Goal: Task Accomplishment & Management: Use online tool/utility

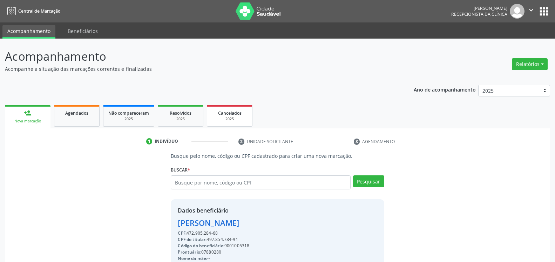
scroll to position [27, 0]
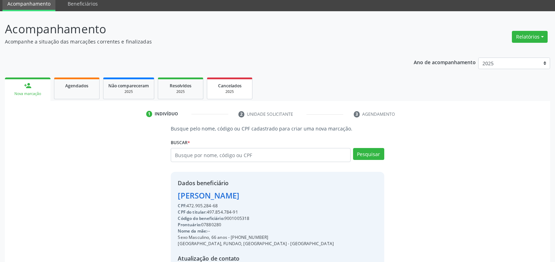
click at [225, 93] on div "2025" at bounding box center [229, 91] width 35 height 5
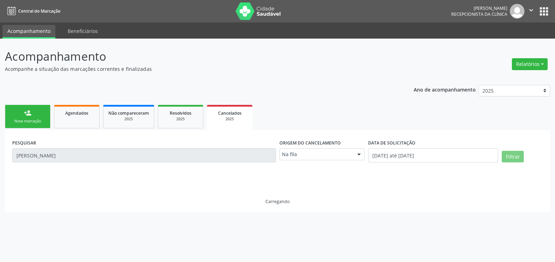
scroll to position [0, 0]
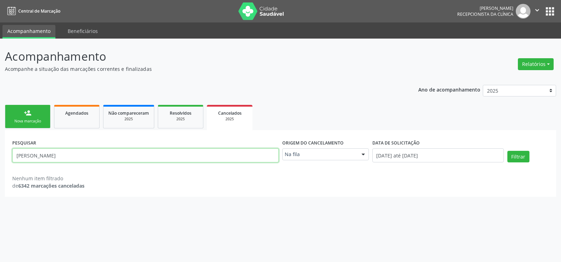
drag, startPoint x: 89, startPoint y: 155, endPoint x: 2, endPoint y: 162, distance: 87.3
click at [12, 162] on input "[PERSON_NAME]" at bounding box center [145, 155] width 267 height 14
type input "LUCICLEIDE MARQUES"
click at [364, 154] on div at bounding box center [363, 155] width 11 height 12
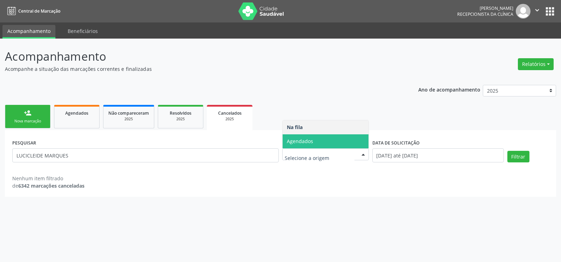
click at [348, 144] on span "Agendados" at bounding box center [326, 141] width 86 height 14
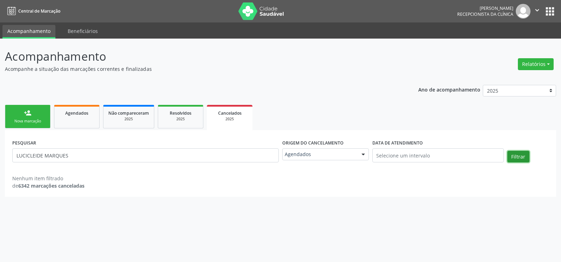
click at [522, 157] on button "Filtrar" at bounding box center [519, 157] width 22 height 12
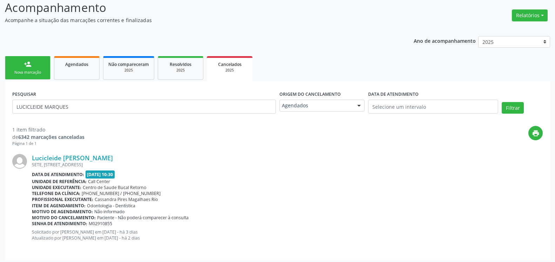
scroll to position [52, 0]
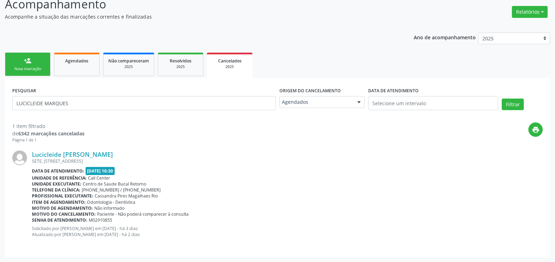
click at [21, 62] on link "person_add Nova marcação" at bounding box center [28, 65] width 46 height 24
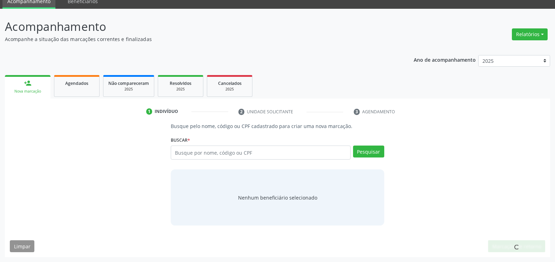
scroll to position [30, 0]
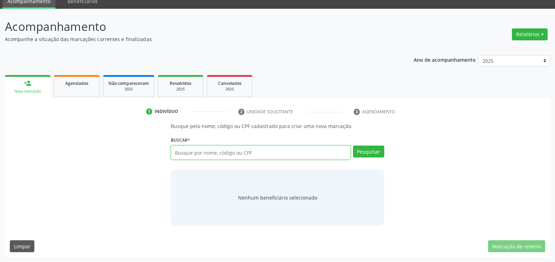
click at [257, 152] on input "text" at bounding box center [261, 153] width 180 height 14
type input "32637080400"
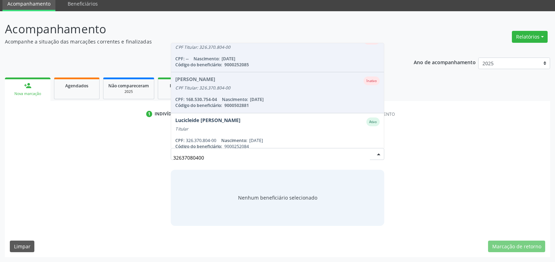
scroll to position [99, 0]
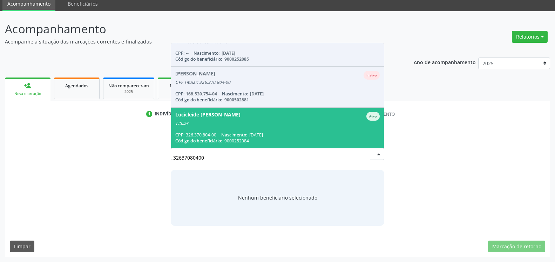
click at [296, 126] on div "Titular" at bounding box center [277, 124] width 204 height 6
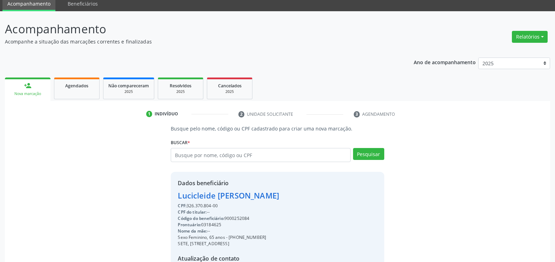
drag, startPoint x: 179, startPoint y: 196, endPoint x: 281, endPoint y: 199, distance: 102.5
click at [279, 199] on div "Lucicleide [PERSON_NAME]" at bounding box center [228, 196] width 101 height 12
copy div "Lucicleide [PERSON_NAME]"
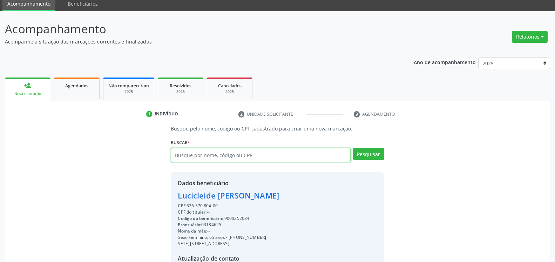
click at [228, 154] on input "text" at bounding box center [261, 155] width 180 height 14
type input "11496708431"
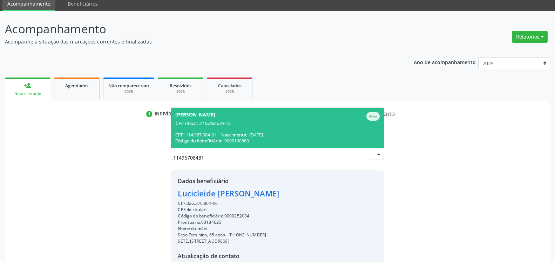
click at [215, 119] on div "[PERSON_NAME]" at bounding box center [195, 116] width 40 height 9
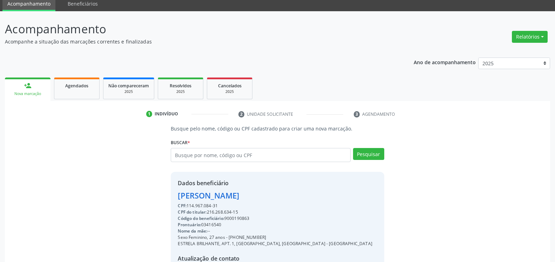
drag, startPoint x: 176, startPoint y: 196, endPoint x: 309, endPoint y: 195, distance: 133.3
click at [309, 195] on div "Dados beneficiário [PERSON_NAME] CPF: 114.967.084-31 CPF do titular: 216.268.63…" at bounding box center [277, 239] width 213 height 135
click at [306, 196] on div "Dados beneficiário [PERSON_NAME] CPF: 114.967.084-31 CPF do titular: 216.268.63…" at bounding box center [277, 239] width 213 height 135
copy div
drag, startPoint x: 176, startPoint y: 196, endPoint x: 307, endPoint y: 194, distance: 131.2
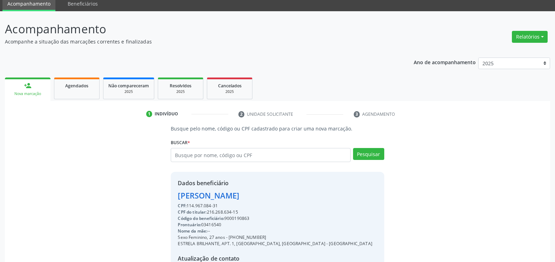
click at [307, 194] on div "Dados beneficiário [PERSON_NAME] CPF: 114.967.084-31 CPF do titular: 216.268.63…" at bounding box center [277, 239] width 213 height 135
copy div "[PERSON_NAME]"
click at [85, 88] on span "Agendados" at bounding box center [76, 86] width 23 height 6
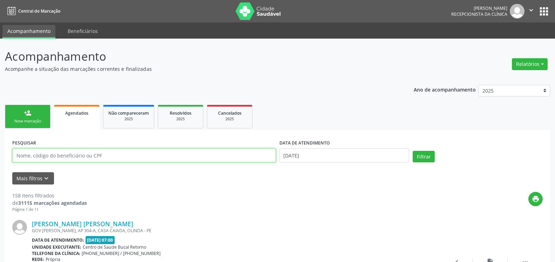
click at [164, 155] on input "text" at bounding box center [144, 155] width 264 height 14
type input "[PERSON_NAME]"
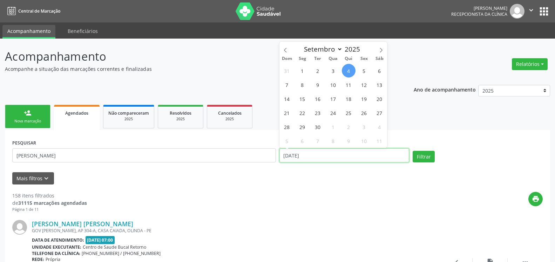
drag, startPoint x: 337, startPoint y: 160, endPoint x: 252, endPoint y: 158, distance: 85.6
click at [280, 158] on input "[DATE]" at bounding box center [345, 155] width 130 height 14
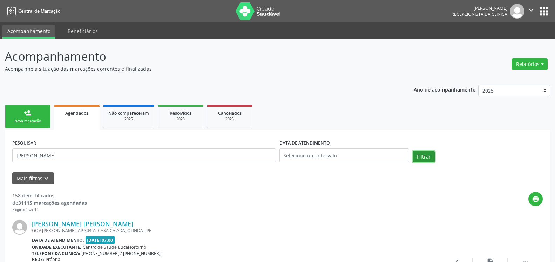
click at [426, 158] on button "Filtrar" at bounding box center [424, 157] width 22 height 12
click at [188, 117] on div "2025" at bounding box center [180, 118] width 35 height 5
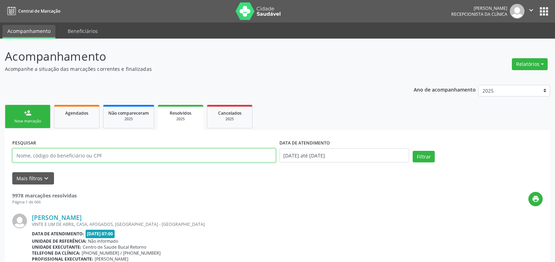
click at [134, 154] on input "text" at bounding box center [144, 155] width 264 height 14
type input "[PERSON_NAME]"
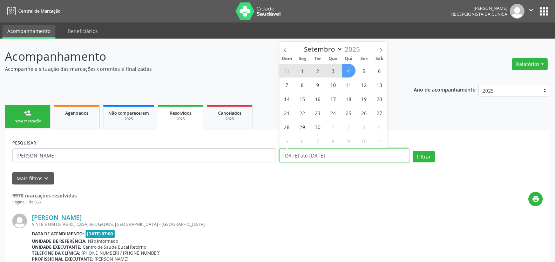
drag, startPoint x: 375, startPoint y: 152, endPoint x: 242, endPoint y: 165, distance: 134.3
click at [280, 162] on input "[DATE] até [DATE]" at bounding box center [345, 155] width 130 height 14
select select "0"
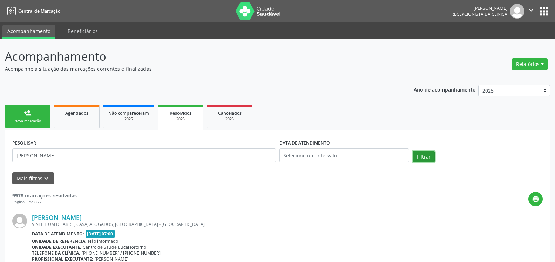
click at [423, 156] on button "Filtrar" at bounding box center [424, 157] width 22 height 12
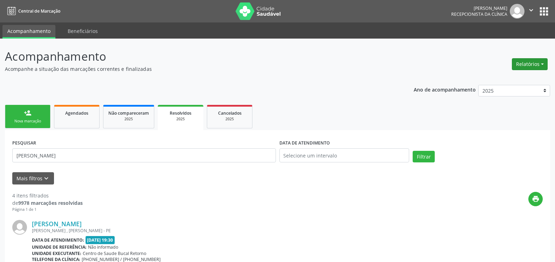
click at [534, 65] on button "Relatórios" at bounding box center [530, 64] width 36 height 12
click at [503, 78] on link "Agendamentos" at bounding box center [510, 79] width 75 height 10
select select "8"
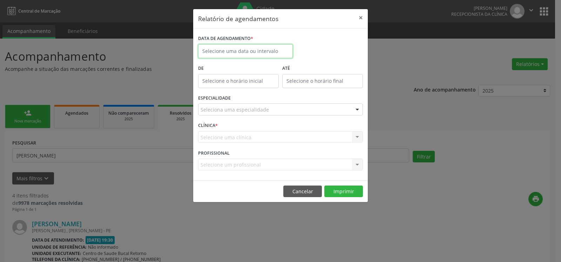
click at [259, 48] on input "text" at bounding box center [245, 51] width 95 height 14
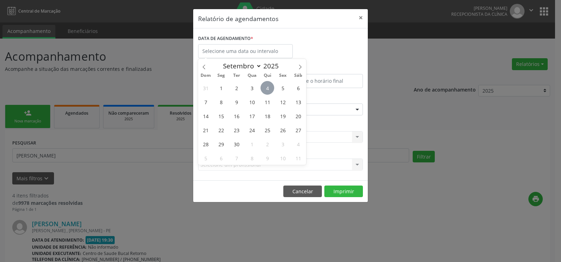
click at [268, 85] on span "4" at bounding box center [268, 88] width 14 height 14
type input "[DATE]"
click at [268, 85] on span "4" at bounding box center [268, 88] width 14 height 14
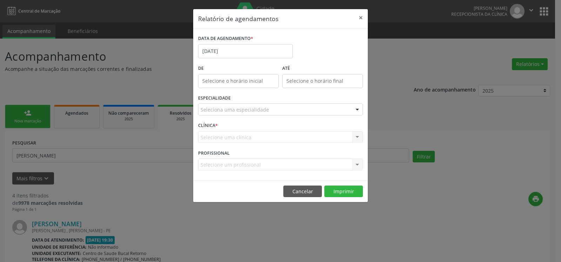
click at [287, 111] on div "Seleciona uma especialidade" at bounding box center [280, 109] width 165 height 12
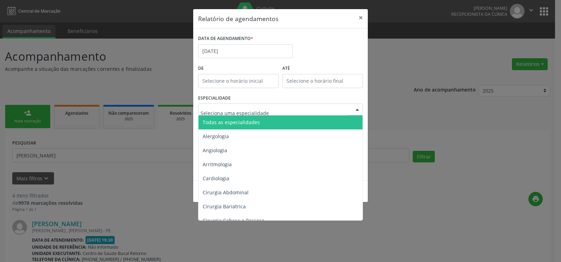
click at [289, 122] on span "Todas as especialidades" at bounding box center [281, 122] width 165 height 14
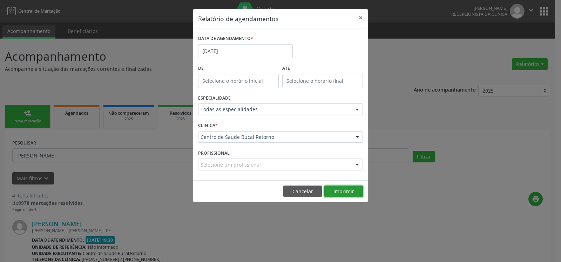
click at [341, 192] on button "Imprimir" at bounding box center [343, 192] width 39 height 12
click at [361, 18] on button "×" at bounding box center [361, 17] width 14 height 17
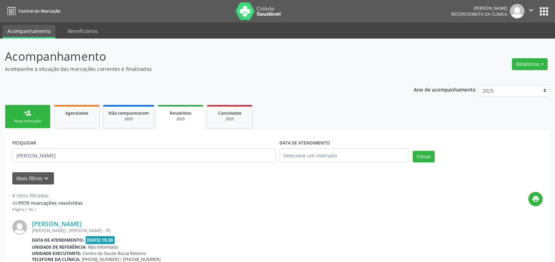
click at [23, 118] on link "person_add Nova marcação" at bounding box center [28, 117] width 46 height 24
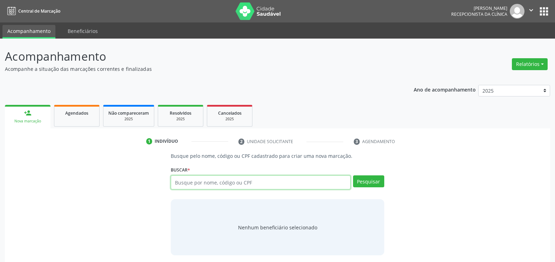
click at [278, 187] on input "text" at bounding box center [261, 182] width 180 height 14
type input "44908717400"
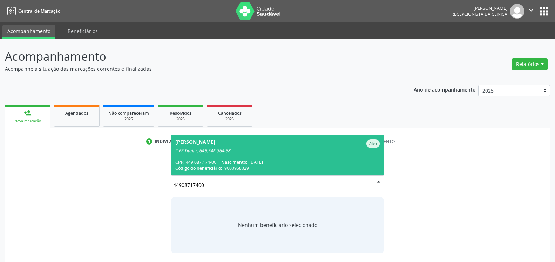
click at [213, 162] on div "CPF: 449.087.174-00 Nascimento: [DATE]" at bounding box center [277, 162] width 204 height 6
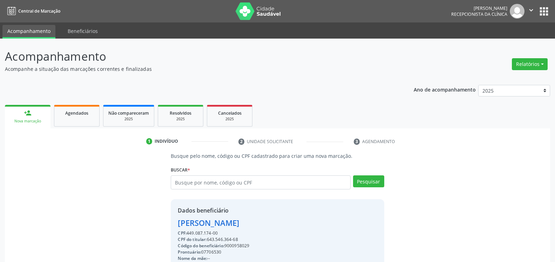
drag, startPoint x: 177, startPoint y: 223, endPoint x: 274, endPoint y: 224, distance: 97.2
click at [274, 224] on div "Dados beneficiário [PERSON_NAME] CPF: 449.087.174-00 CPF do titular: 643.546.36…" at bounding box center [277, 266] width 213 height 135
copy div "[PERSON_NAME]"
click at [252, 181] on input "text" at bounding box center [261, 182] width 180 height 14
type input "09032461478"
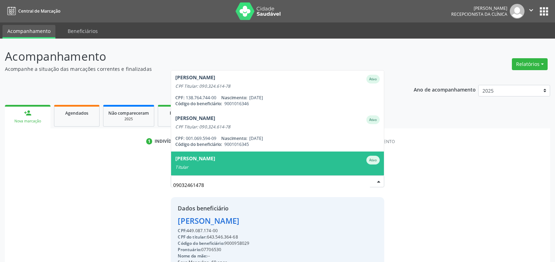
click at [246, 164] on div "[PERSON_NAME]" at bounding box center [277, 160] width 204 height 9
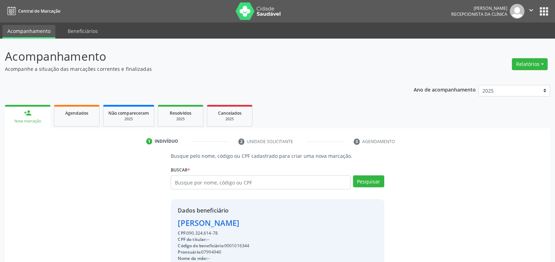
drag, startPoint x: 176, startPoint y: 224, endPoint x: 267, endPoint y: 226, distance: 90.2
click at [267, 226] on div "Dados beneficiário [PERSON_NAME] CPF: 090.324.614-78 CPF do titular: -- Código …" at bounding box center [277, 266] width 213 height 135
copy div "[PERSON_NAME]"
click at [526, 68] on button "Relatórios" at bounding box center [530, 64] width 36 height 12
click at [502, 80] on link "Agendamentos" at bounding box center [510, 79] width 75 height 10
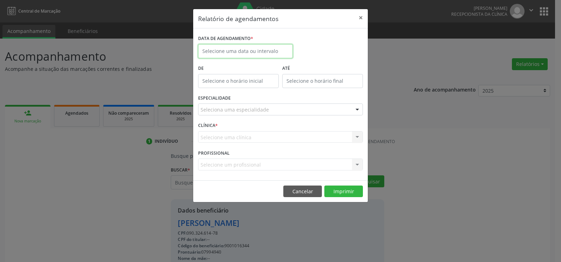
click at [230, 48] on input "text" at bounding box center [245, 51] width 95 height 14
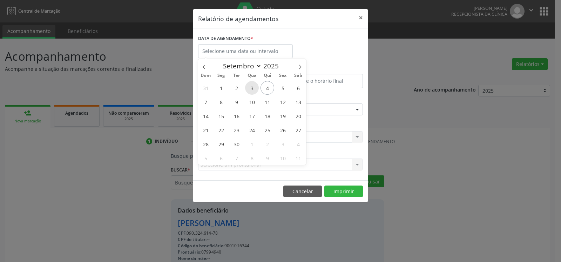
click at [254, 86] on span "3" at bounding box center [252, 88] width 14 height 14
type input "[DATE]"
click at [254, 86] on span "3" at bounding box center [252, 88] width 14 height 14
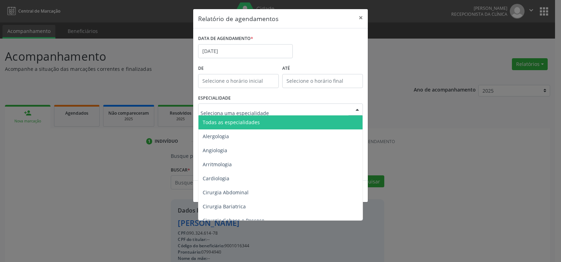
click at [275, 121] on span "Todas as especialidades" at bounding box center [281, 122] width 165 height 14
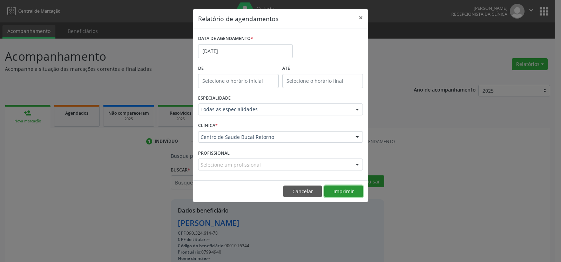
click at [348, 192] on button "Imprimir" at bounding box center [343, 192] width 39 height 12
